Goal: Check status: Check status

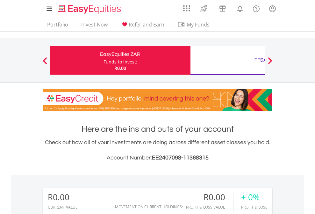
scroll to position [61, 100]
click at [104, 60] on div "Funds to invest:" at bounding box center [121, 62] width 34 height 6
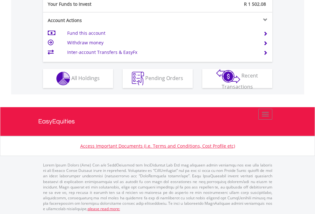
scroll to position [637, 0]
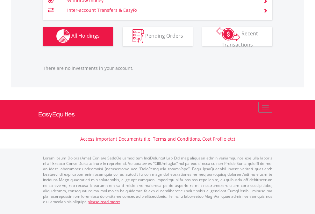
scroll to position [61, 100]
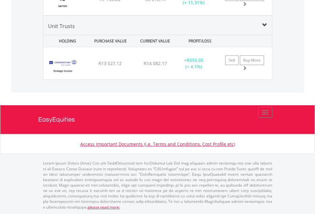
scroll to position [46, 0]
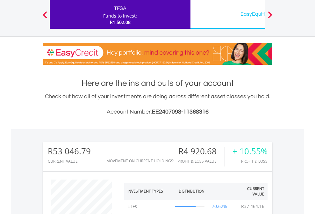
click at [228, 14] on div "EasyEquities USD" at bounding box center [260, 14] width 133 height 9
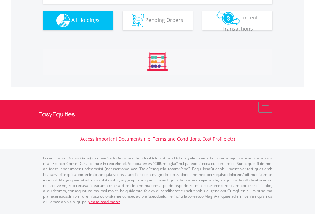
scroll to position [709, 0]
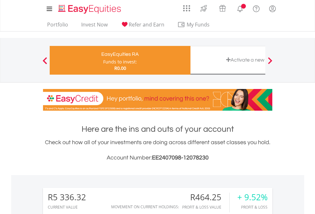
scroll to position [61, 100]
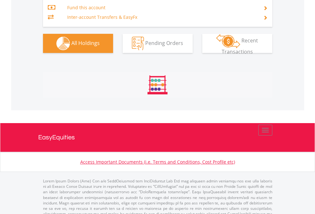
scroll to position [759, 0]
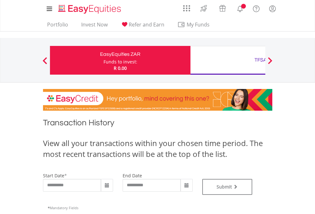
type input "**********"
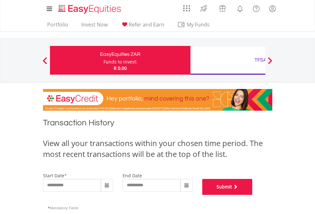
click at [253, 195] on button "Submit" at bounding box center [227, 187] width 50 height 16
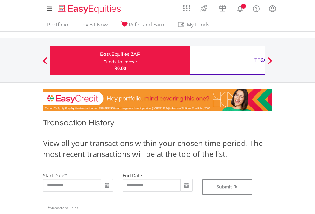
click at [228, 60] on div "TFSA" at bounding box center [260, 59] width 133 height 9
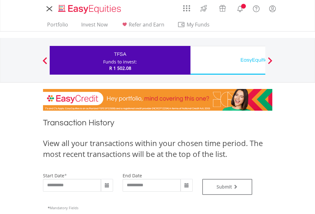
type input "**********"
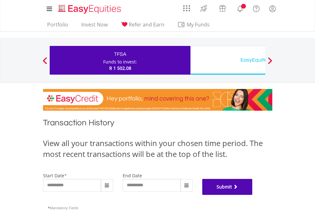
click at [253, 195] on button "Submit" at bounding box center [227, 187] width 50 height 16
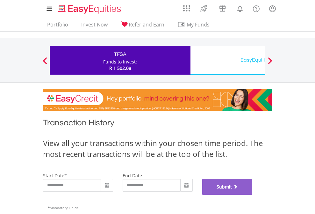
scroll to position [259, 0]
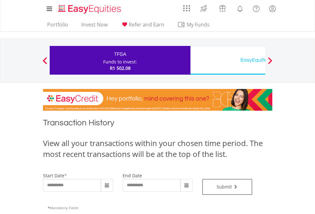
click at [228, 60] on div "EasyEquities USD" at bounding box center [260, 59] width 133 height 9
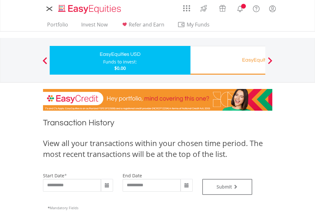
type input "**********"
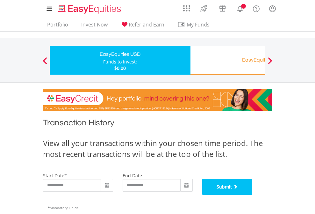
click at [253, 195] on button "Submit" at bounding box center [227, 187] width 50 height 16
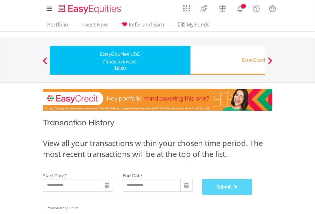
scroll to position [259, 0]
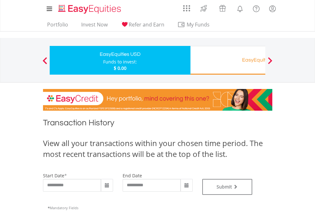
click at [228, 60] on div "EasyEquities RA" at bounding box center [260, 59] width 133 height 9
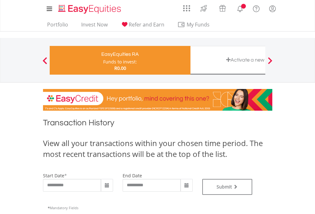
type input "**********"
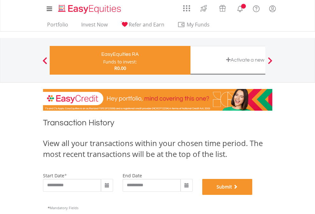
click at [253, 195] on button "Submit" at bounding box center [227, 187] width 50 height 16
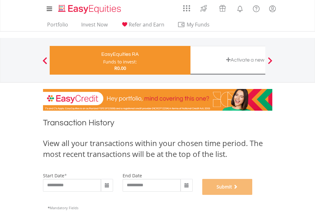
scroll to position [259, 0]
